Goal: Find contact information: Find contact information

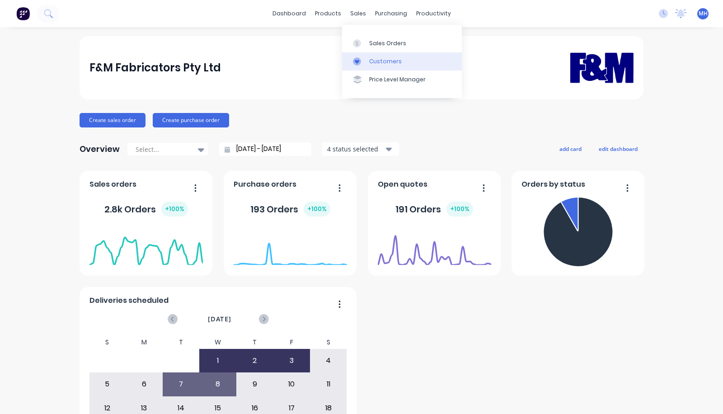
click at [363, 56] on link "Customers" at bounding box center [402, 61] width 120 height 18
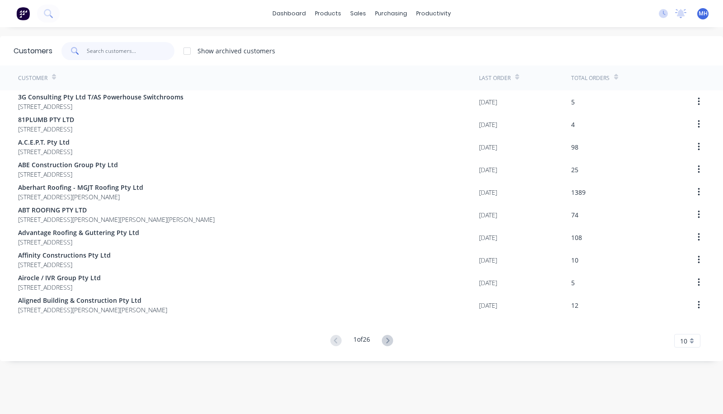
click at [147, 47] on input "text" at bounding box center [131, 51] width 88 height 18
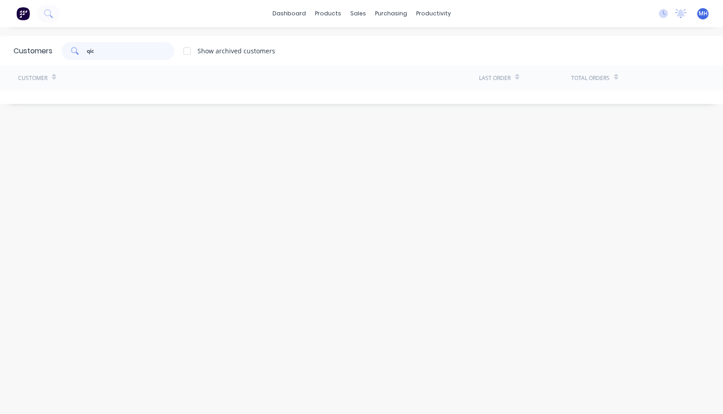
click at [147, 47] on input "qic" at bounding box center [131, 51] width 88 height 18
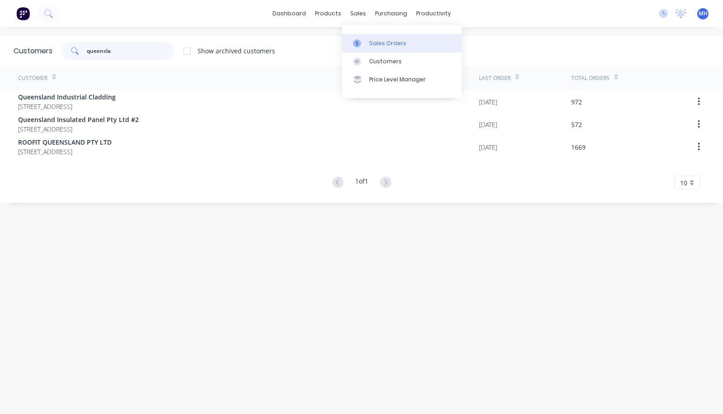
type input "queensla"
click at [372, 52] on link "Sales Orders" at bounding box center [402, 43] width 120 height 18
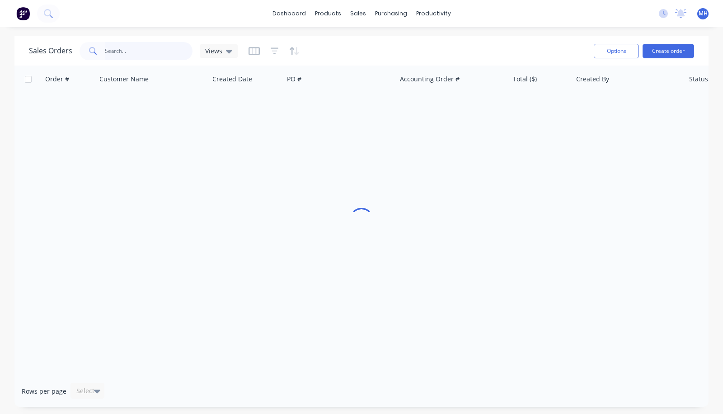
click at [149, 56] on input "text" at bounding box center [149, 51] width 88 height 18
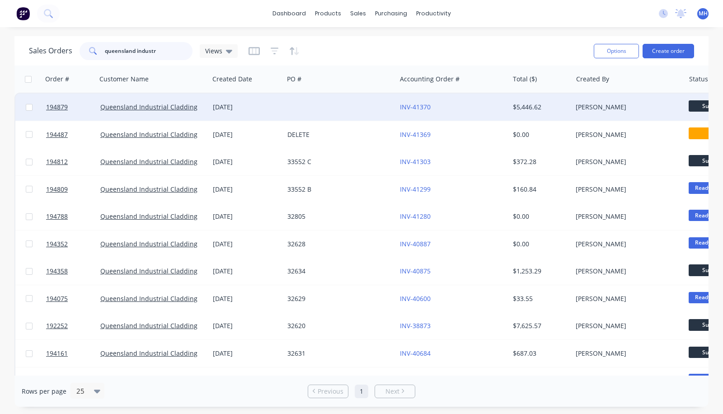
type input "queensland industr"
click at [317, 107] on div at bounding box center [340, 106] width 112 height 27
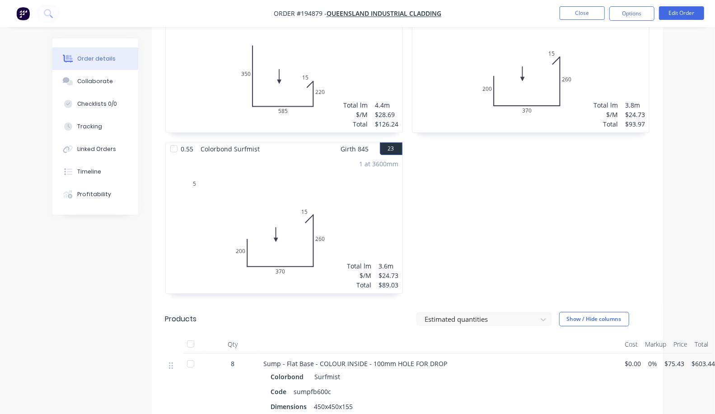
scroll to position [2054, 0]
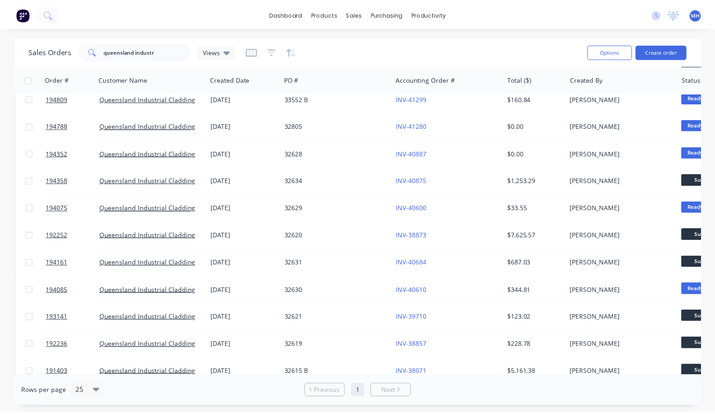
scroll to position [99, 0]
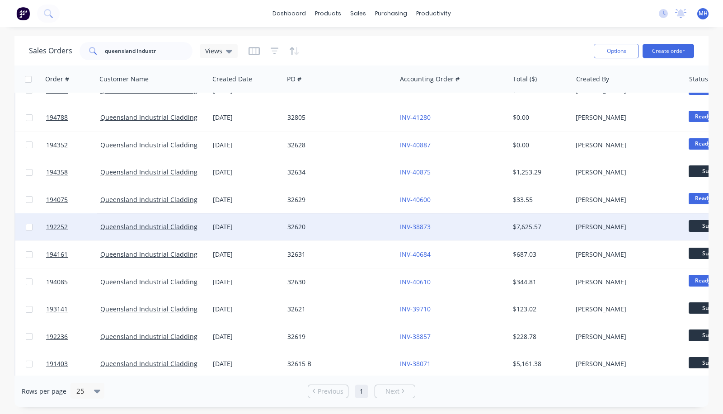
click at [369, 228] on div "32620" at bounding box center [337, 226] width 100 height 9
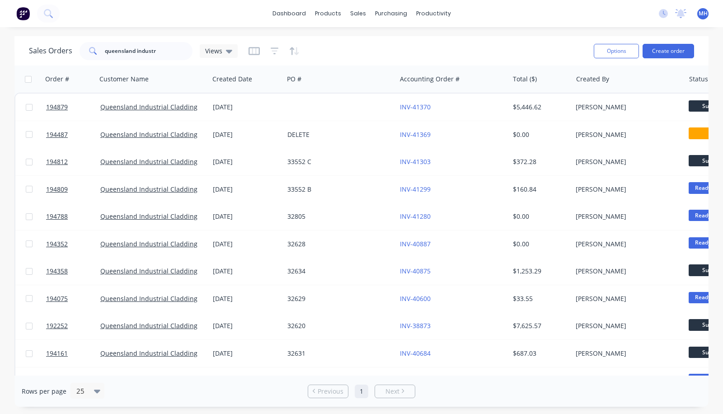
drag, startPoint x: 709, startPoint y: 115, endPoint x: 711, endPoint y: 98, distance: 16.8
click at [711, 98] on div "Sales Orders [GEOGRAPHIC_DATA] industr Views Options Create order Order # Custo…" at bounding box center [361, 221] width 723 height 370
click at [407, 65] on link "Suppliers" at bounding box center [429, 61] width 120 height 18
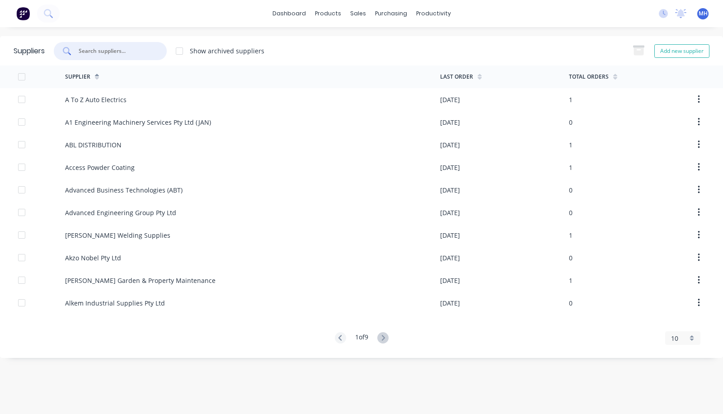
click at [98, 51] on input "text" at bounding box center [115, 51] width 75 height 9
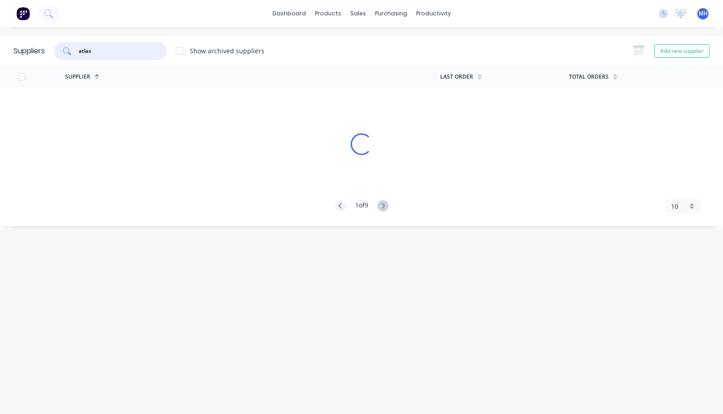
type input "atlas"
click at [184, 50] on div at bounding box center [179, 51] width 18 height 18
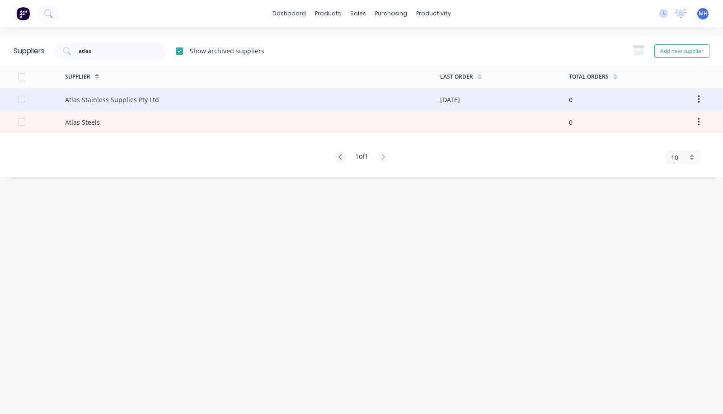
click at [142, 98] on div "Atlas Stainless Supplies Pty Ltd" at bounding box center [112, 99] width 94 height 9
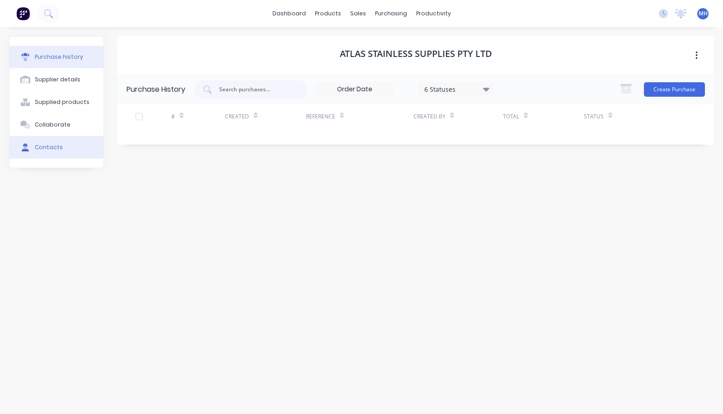
click at [69, 153] on button "Contacts" at bounding box center [56, 147] width 94 height 23
select select "AU"
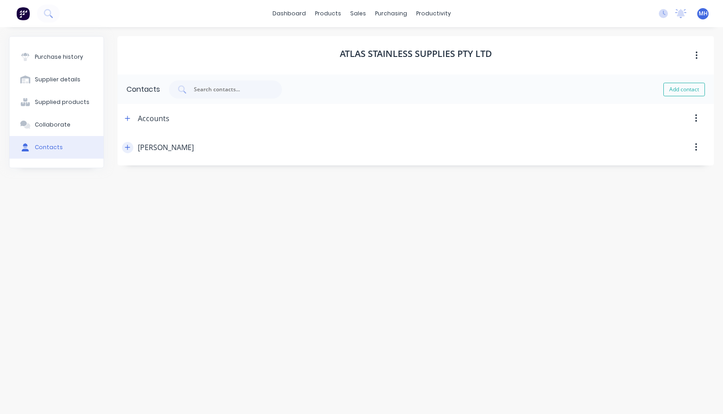
click at [131, 149] on button "button" at bounding box center [127, 147] width 11 height 11
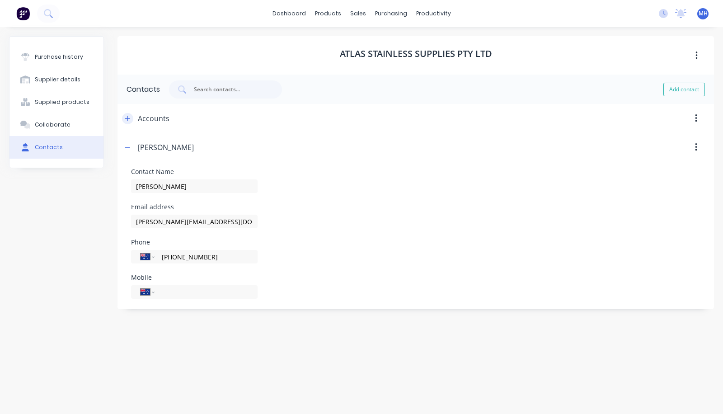
click at [127, 120] on icon "button" at bounding box center [127, 118] width 5 height 6
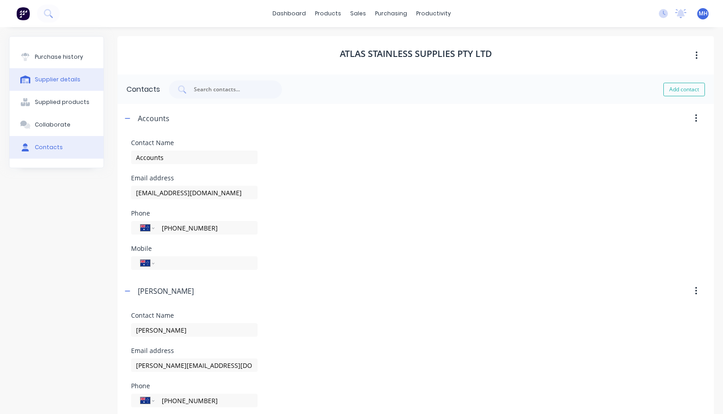
click at [51, 84] on button "Supplier details" at bounding box center [56, 79] width 94 height 23
select select "AU"
